Goal: Task Accomplishment & Management: Use online tool/utility

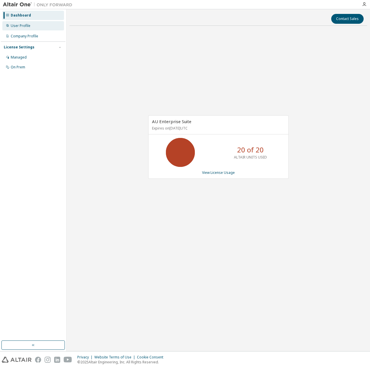
click at [31, 27] on div "User Profile" at bounding box center [33, 25] width 62 height 9
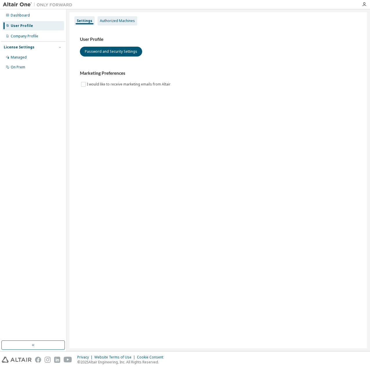
click at [110, 24] on div "Authorized Machines" at bounding box center [118, 20] width 40 height 9
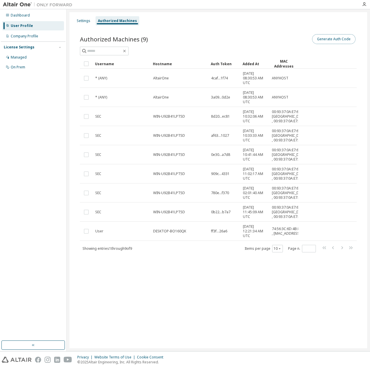
click at [339, 41] on button "Generate Auth Code" at bounding box center [333, 39] width 43 height 10
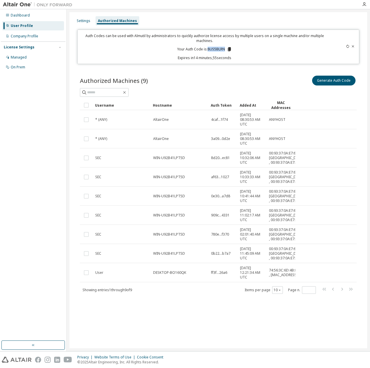
drag, startPoint x: 207, startPoint y: 49, endPoint x: 223, endPoint y: 50, distance: 16.2
click at [223, 50] on p "Your Auth Code is: 8US5BLRN" at bounding box center [204, 49] width 55 height 5
copy p "8US5BLRN"
